Goal: Navigation & Orientation: Find specific page/section

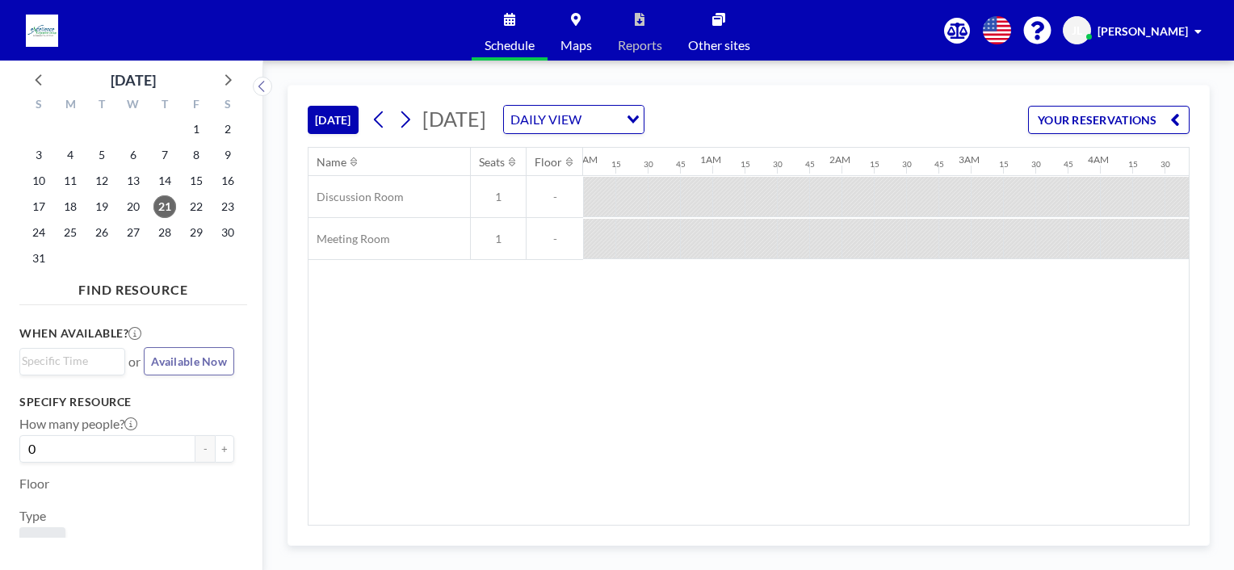
scroll to position [0, 1143]
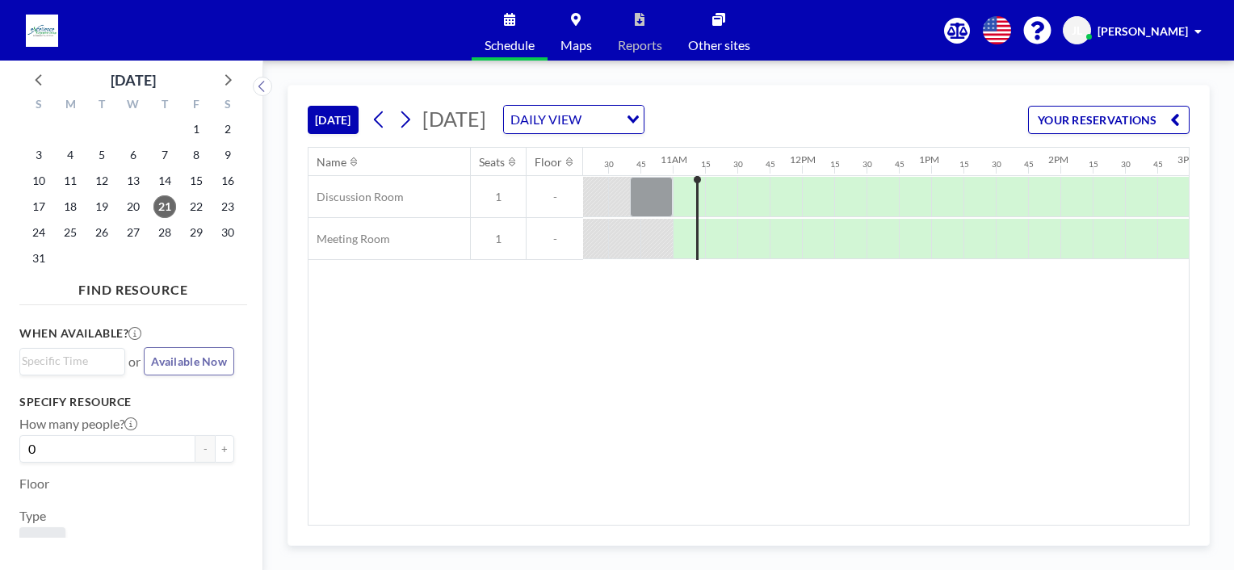
scroll to position [0, 1389]
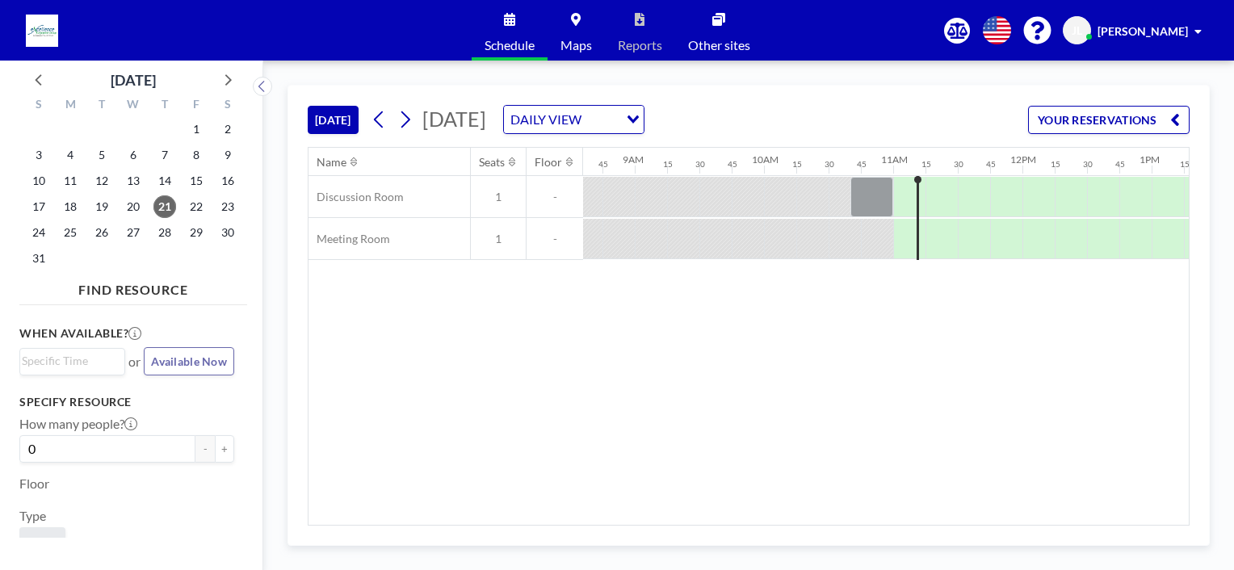
scroll to position [0, 1389]
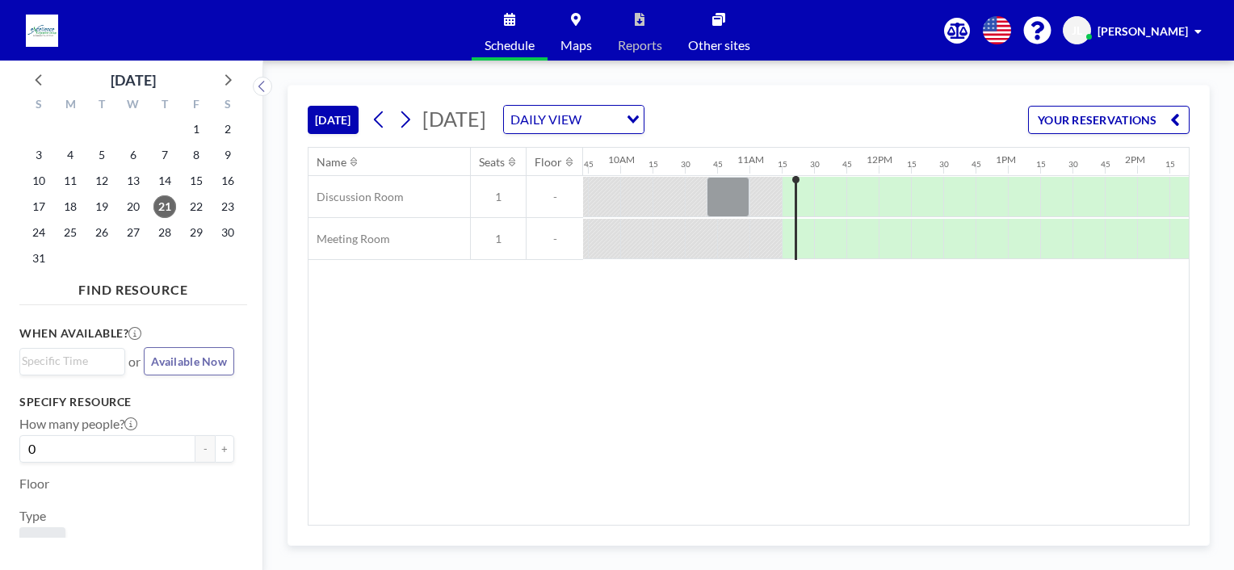
scroll to position [0, 1421]
